Goal: Information Seeking & Learning: Learn about a topic

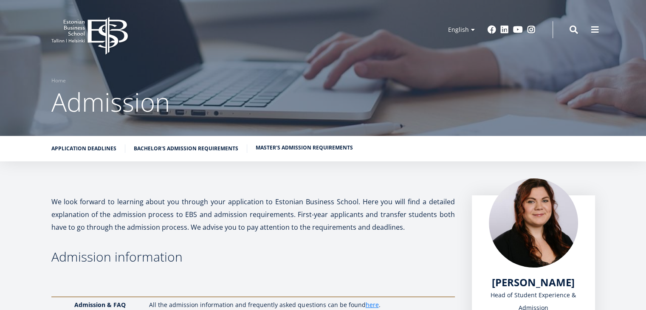
click at [291, 147] on link "Master's admission requirements" at bounding box center [304, 148] width 97 height 8
click at [596, 31] on span at bounding box center [595, 29] width 8 height 8
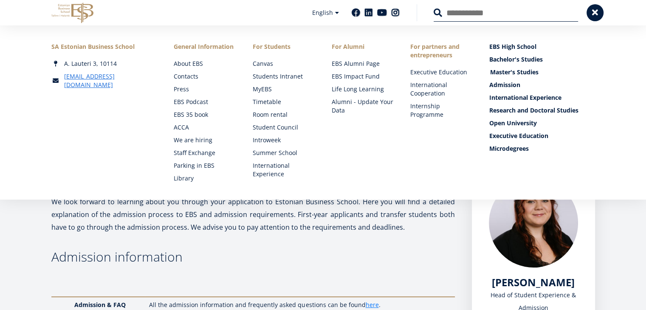
click at [510, 76] on link "Master's Studies" at bounding box center [543, 72] width 106 height 8
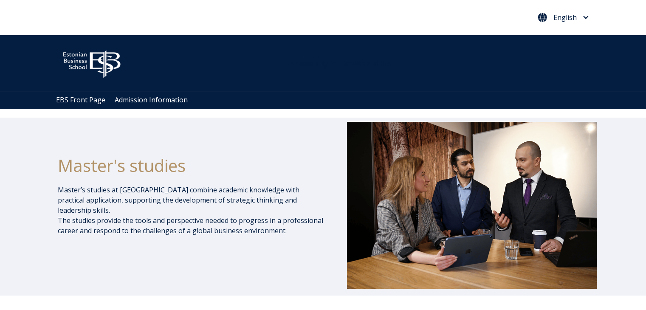
click at [581, 17] on span "English" at bounding box center [563, 17] width 51 height 9
click at [369, 70] on div "Community for Growth and Resp" at bounding box center [441, 63] width 316 height 39
